Goal: Navigation & Orientation: Find specific page/section

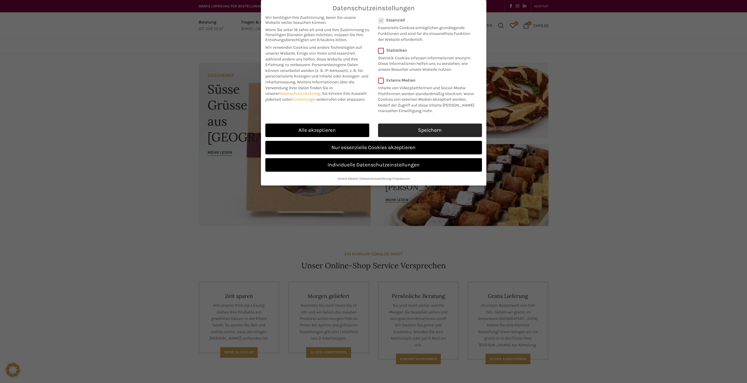
click at [402, 134] on link "Speichern" at bounding box center [430, 131] width 104 height 14
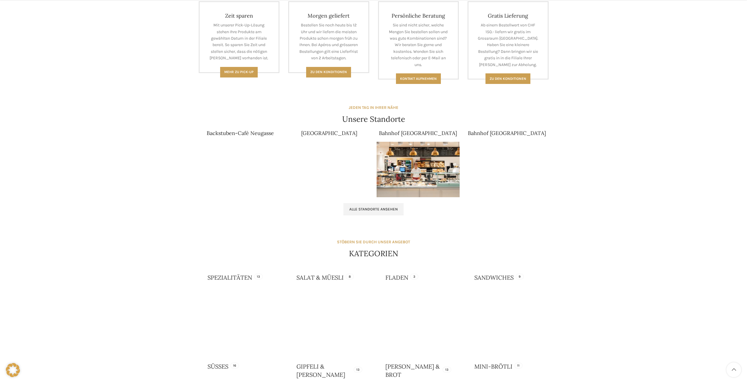
scroll to position [352, 0]
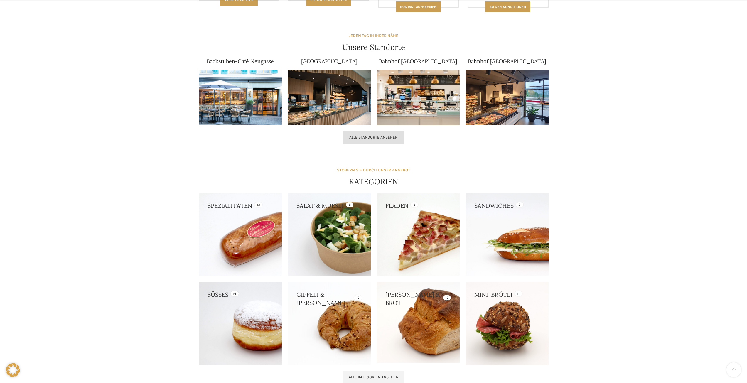
click at [384, 131] on link "Alle Standorte ansehen" at bounding box center [374, 137] width 60 height 12
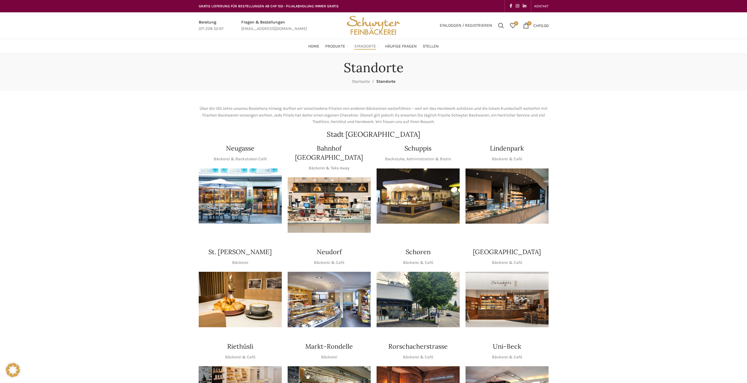
click at [441, 198] on img "1 / 1" at bounding box center [418, 196] width 83 height 55
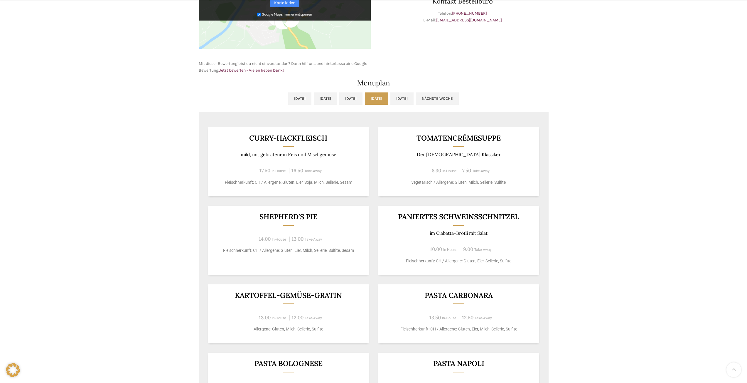
scroll to position [323, 0]
